Goal: Task Accomplishment & Management: Manage account settings

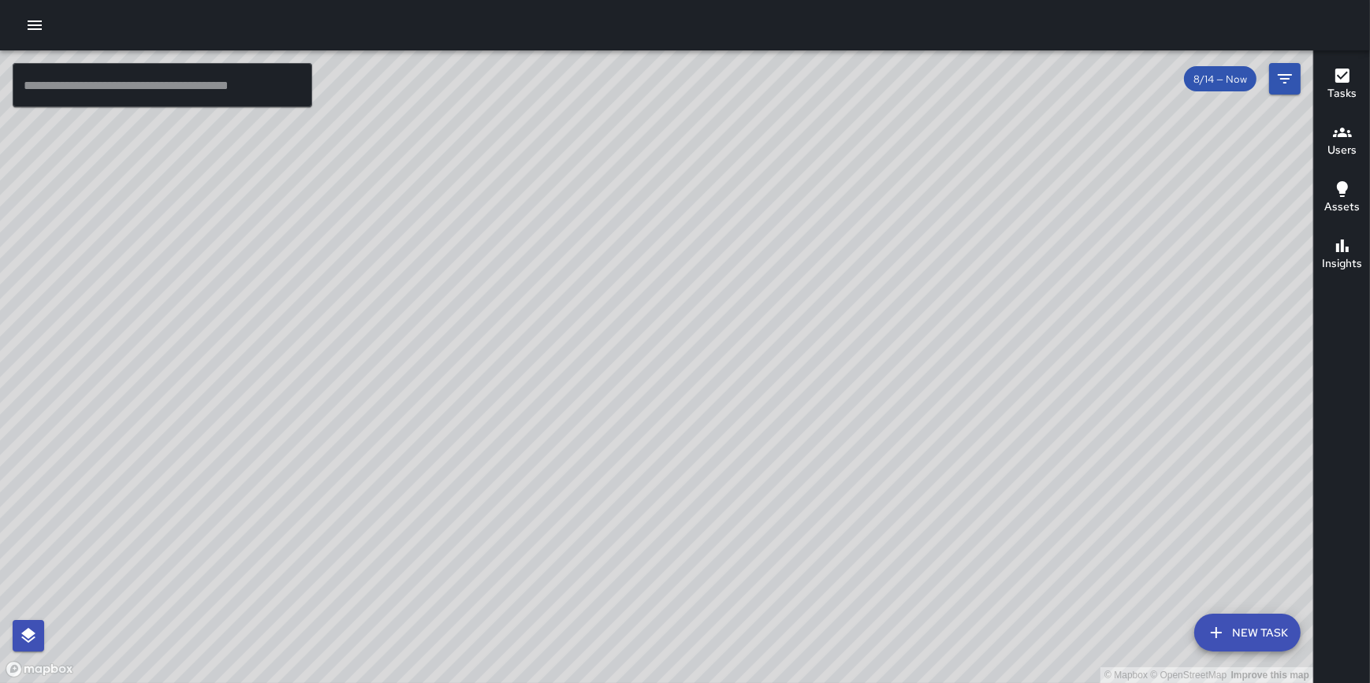
click at [39, 14] on button "button" at bounding box center [35, 25] width 32 height 32
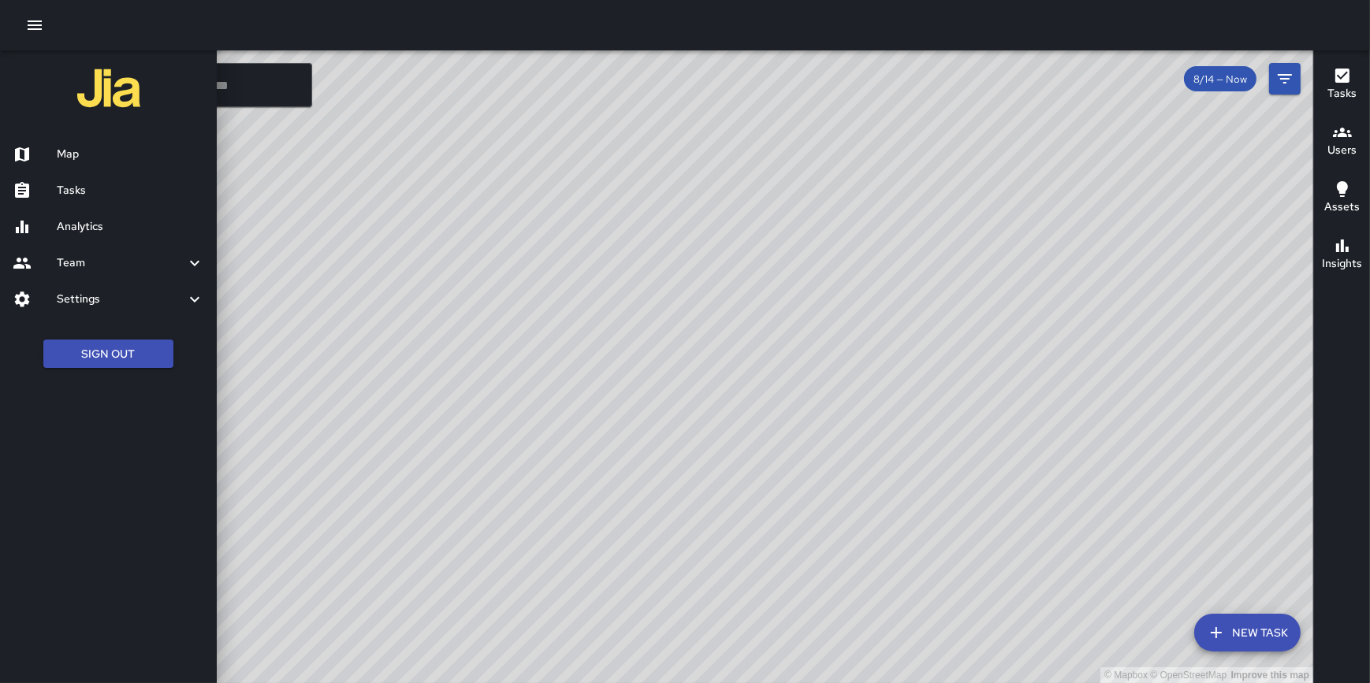
click at [1343, 85] on h6 "Tasks" at bounding box center [1341, 93] width 29 height 17
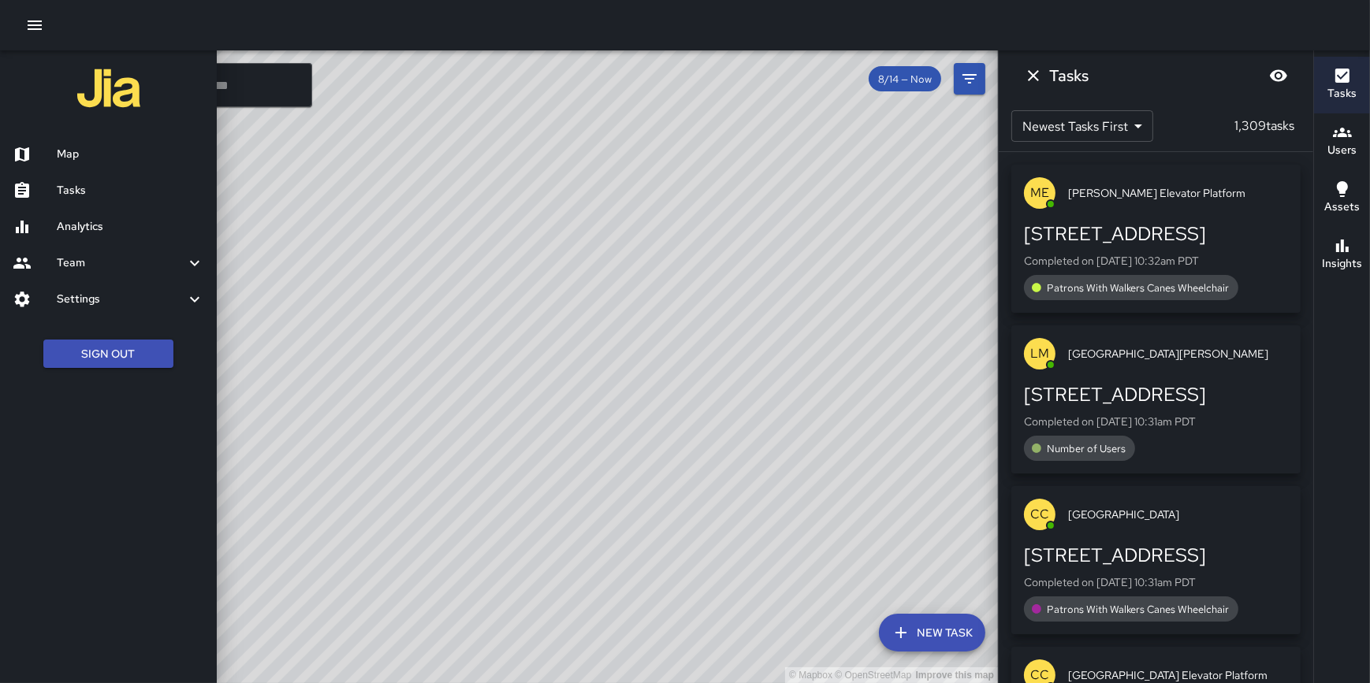
click at [61, 154] on h6 "Map" at bounding box center [130, 154] width 147 height 17
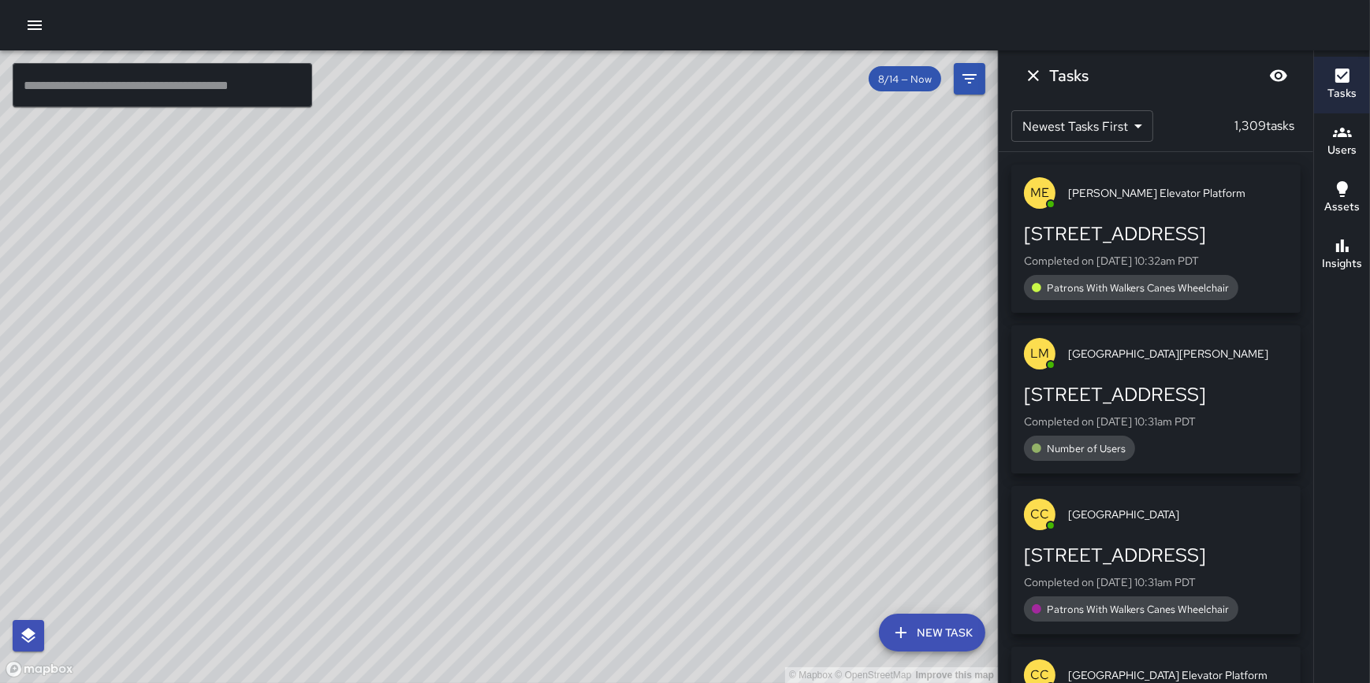
click at [32, 25] on icon "button" at bounding box center [35, 24] width 14 height 9
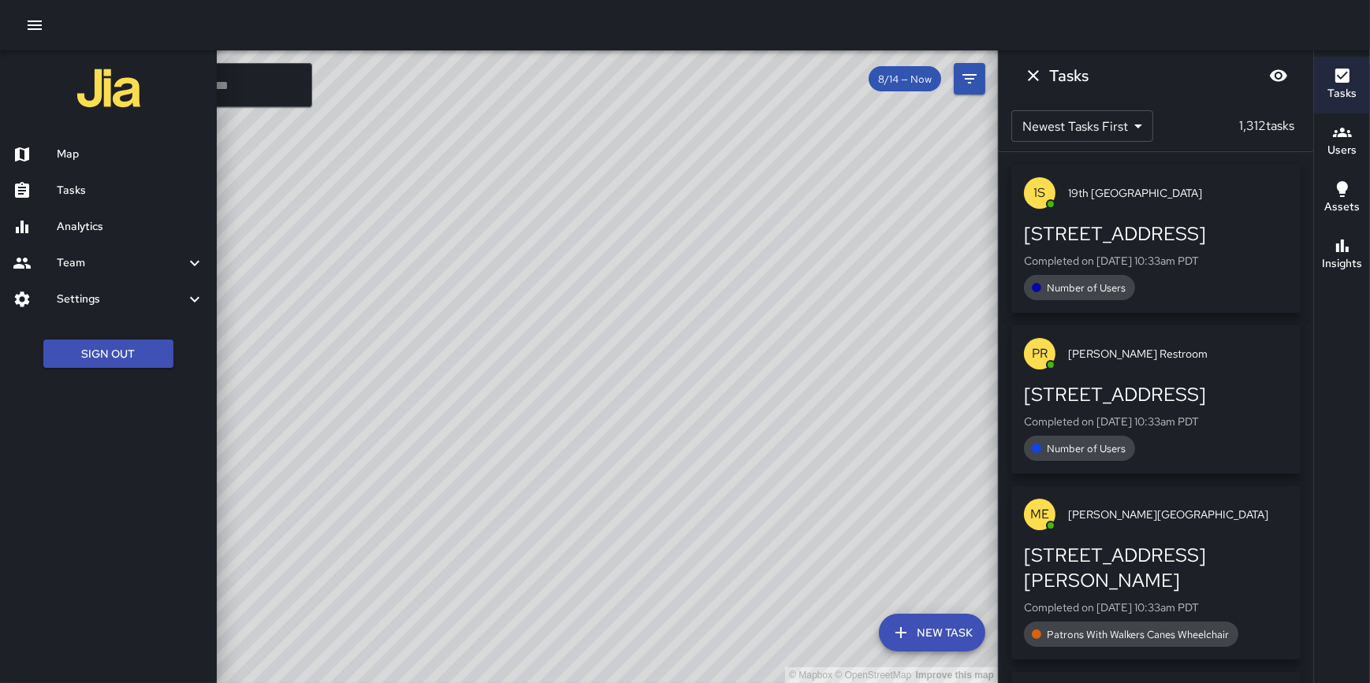
click at [936, 642] on button "New Task" at bounding box center [932, 633] width 106 height 38
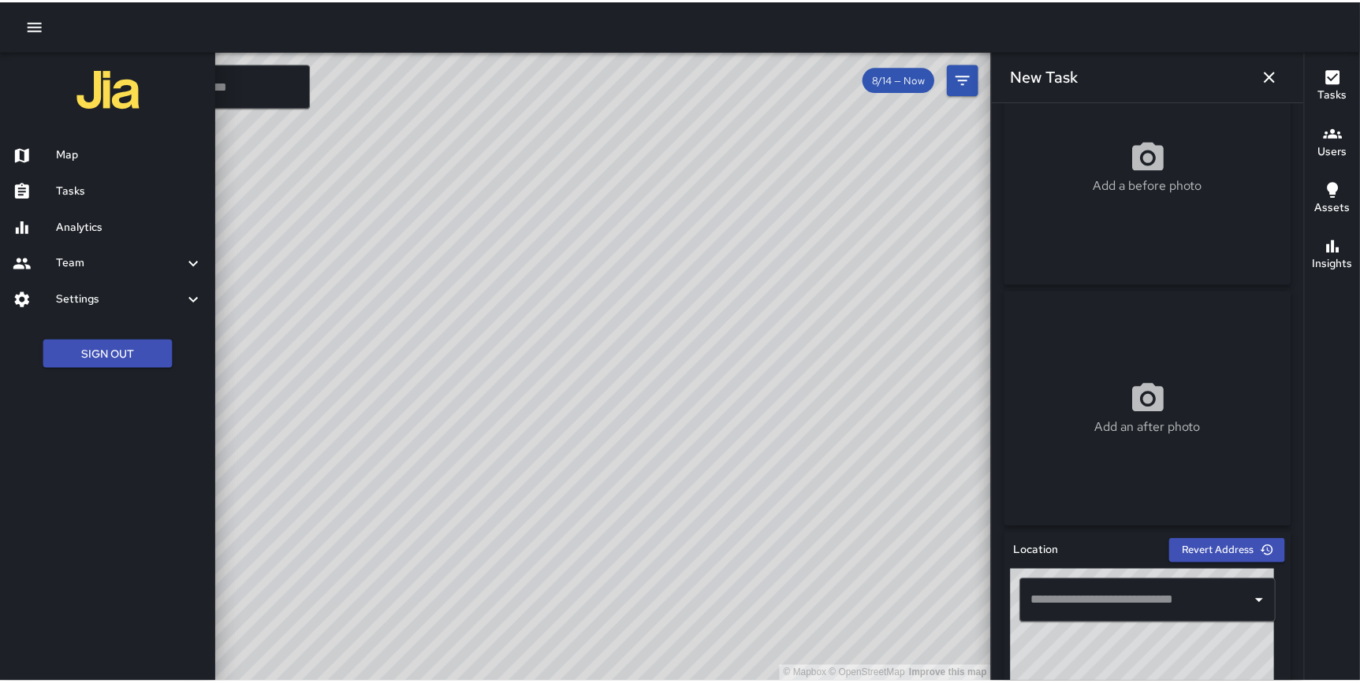
scroll to position [720, 0]
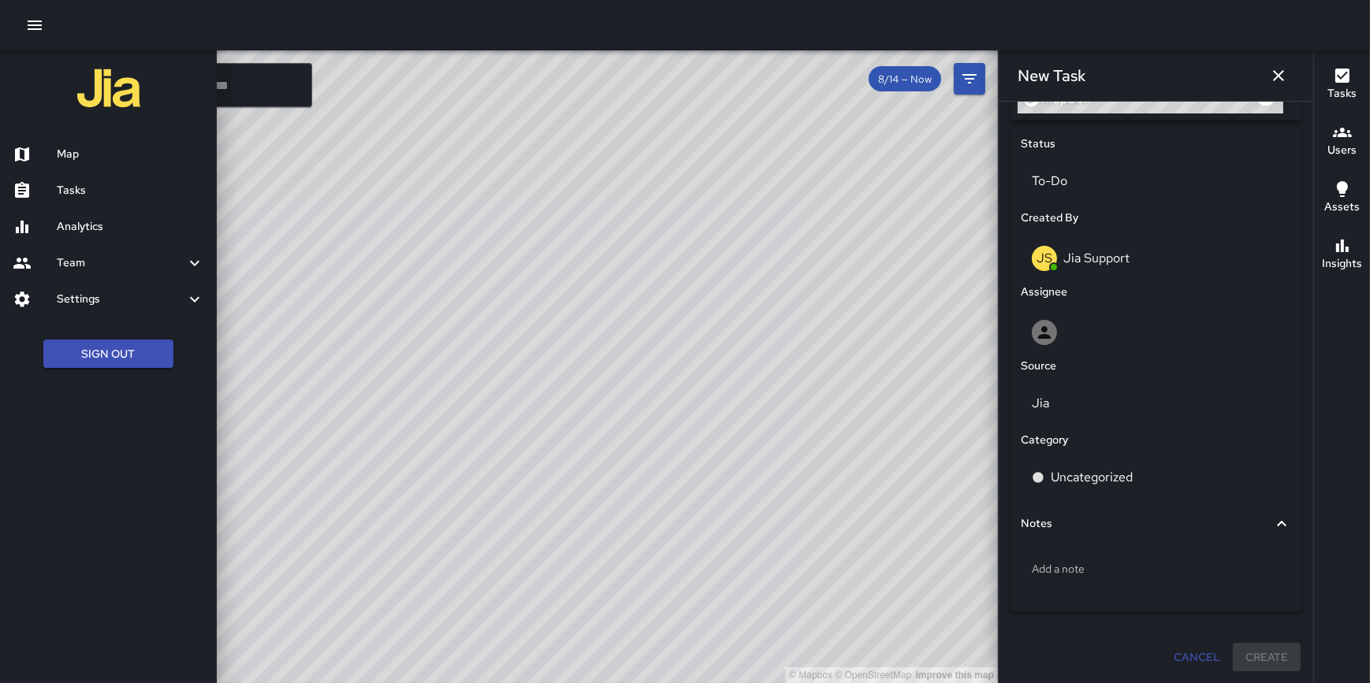
click at [89, 228] on h6 "Analytics" at bounding box center [130, 226] width 147 height 17
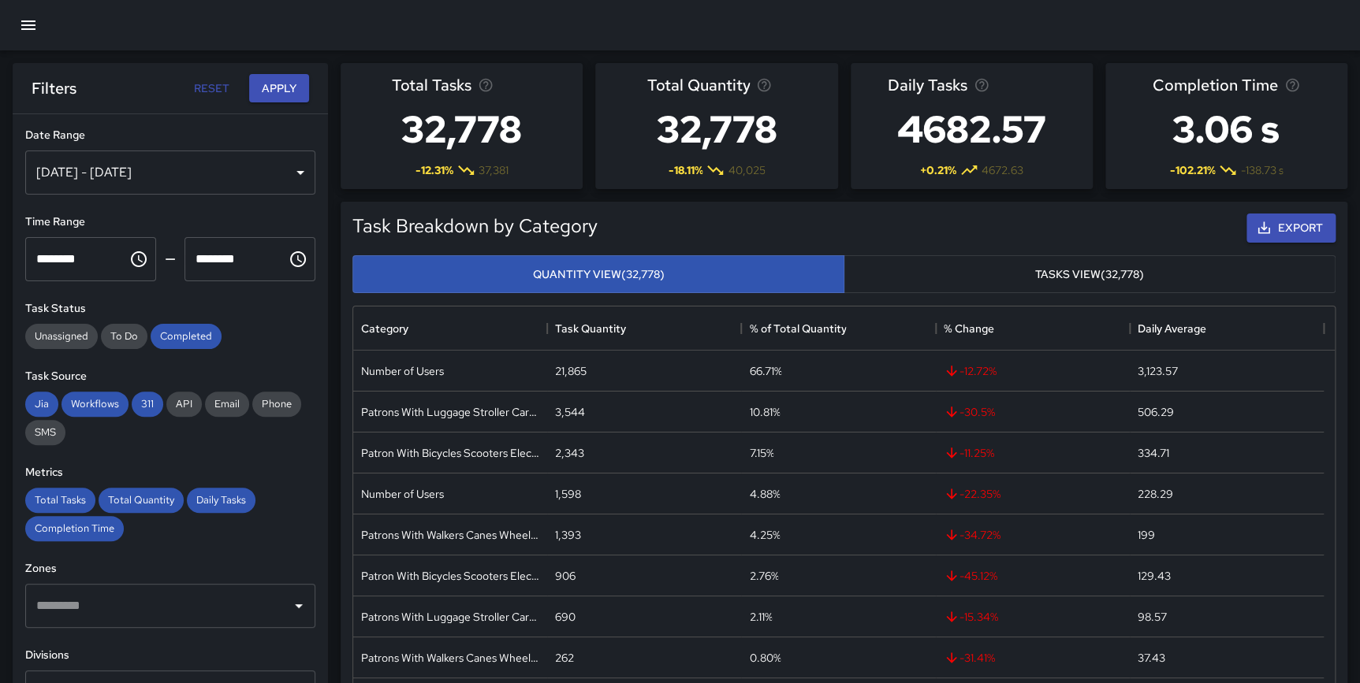
click at [36, 25] on icon "button" at bounding box center [28, 25] width 19 height 19
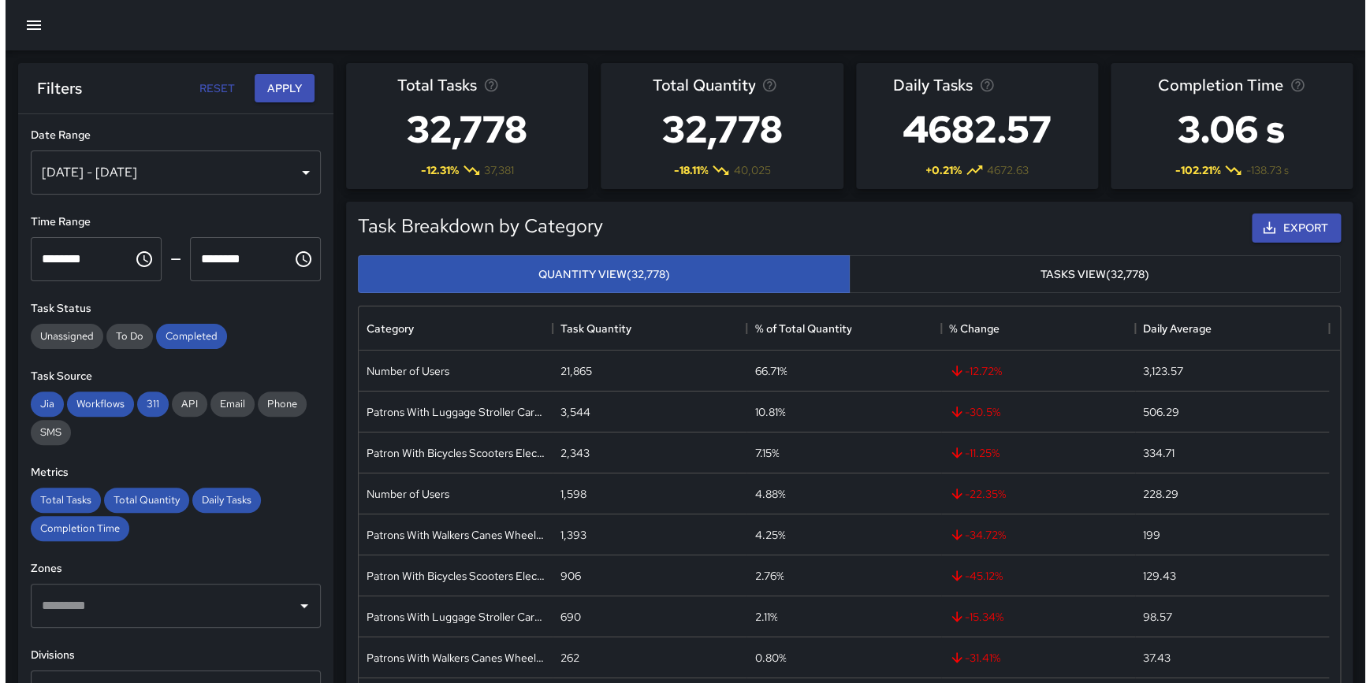
scroll to position [460, 970]
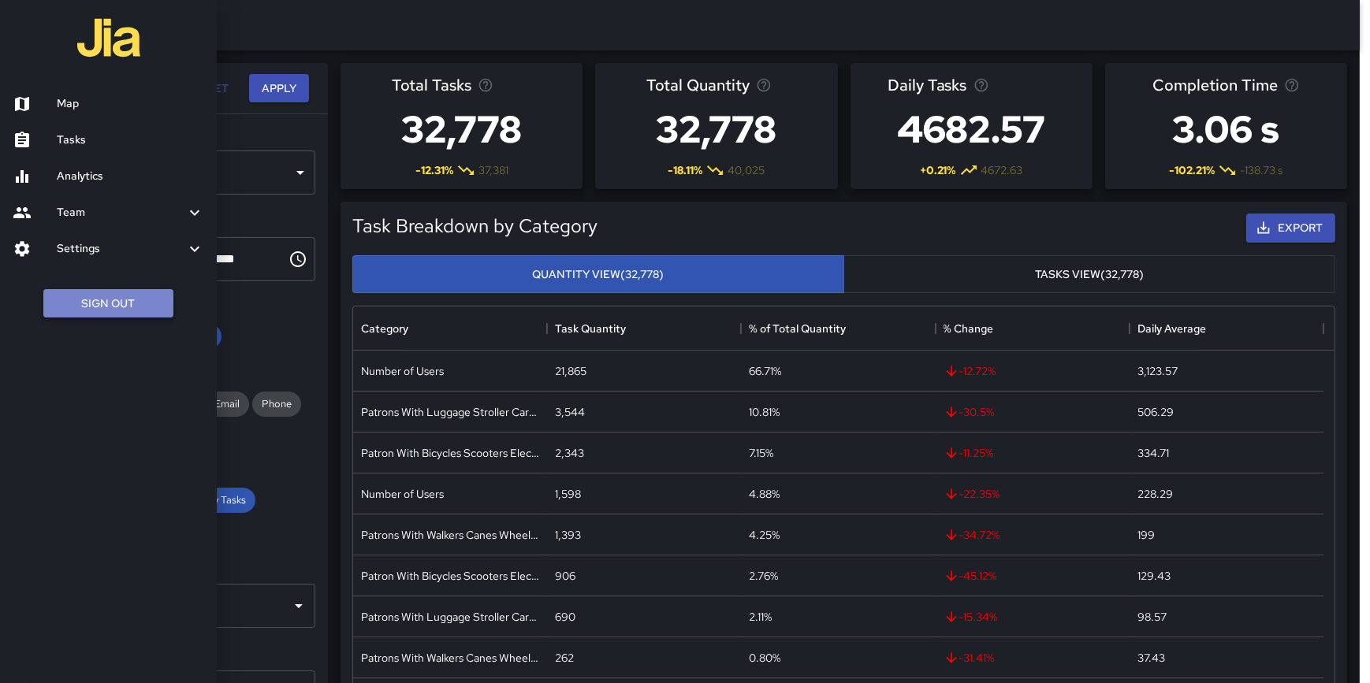
click at [118, 304] on button "Sign Out" at bounding box center [108, 303] width 130 height 29
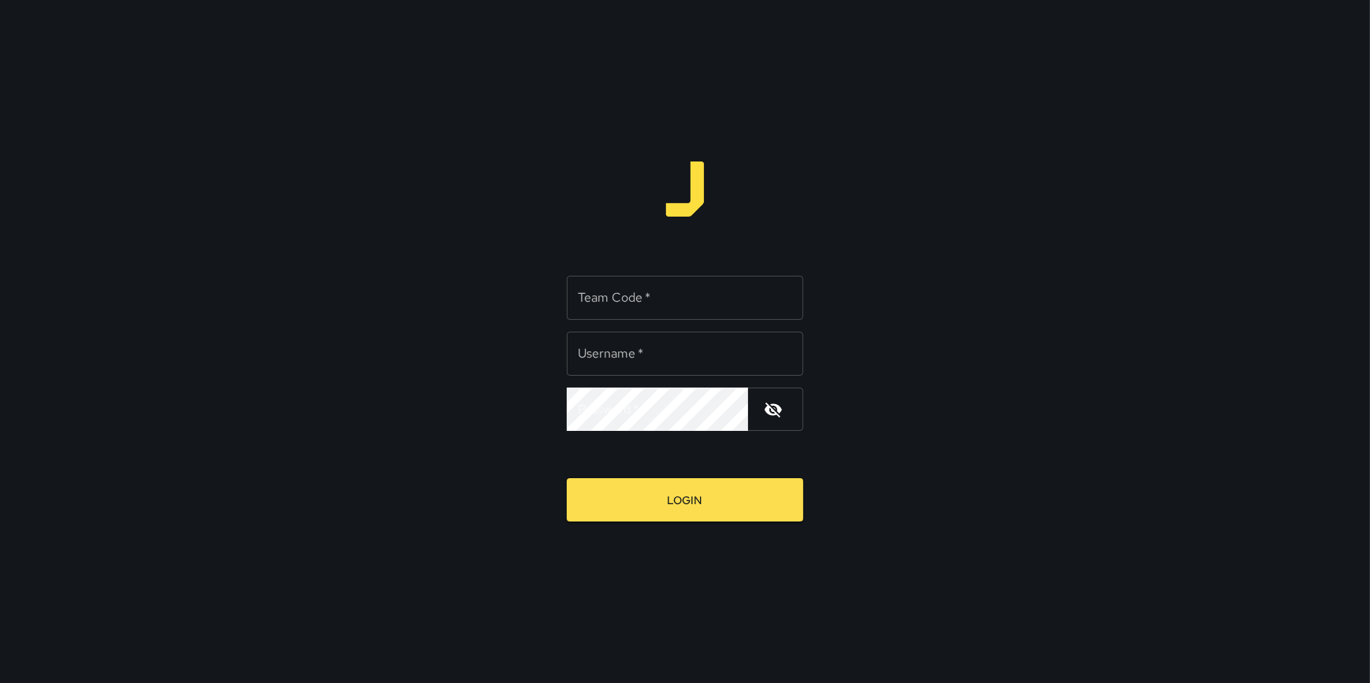
type input "**********"
